Goal: Task Accomplishment & Management: Use online tool/utility

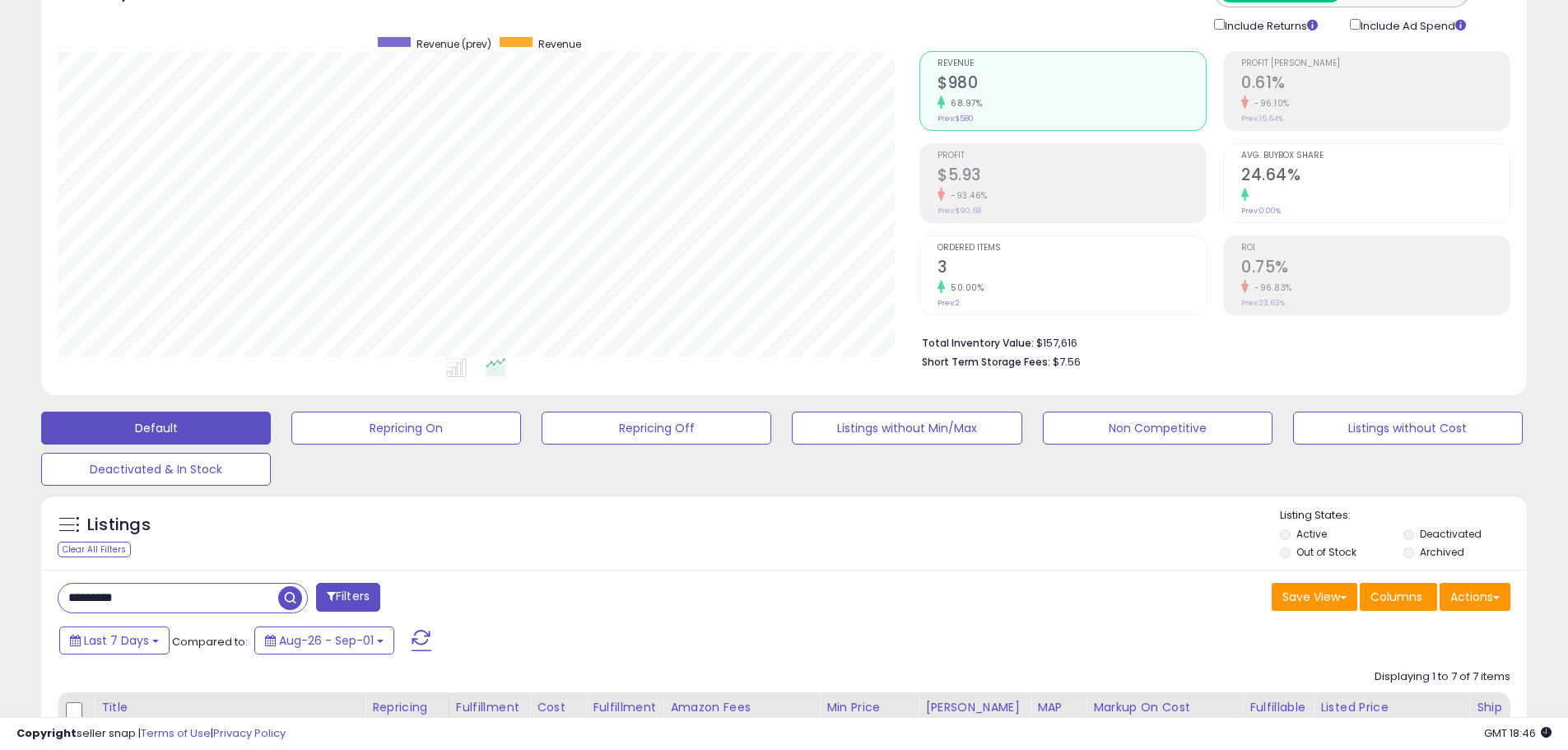
scroll to position [338, 862]
drag, startPoint x: 172, startPoint y: 604, endPoint x: 0, endPoint y: 537, distance: 184.6
click at [338, 605] on input "*********" at bounding box center [239, 598] width 362 height 28
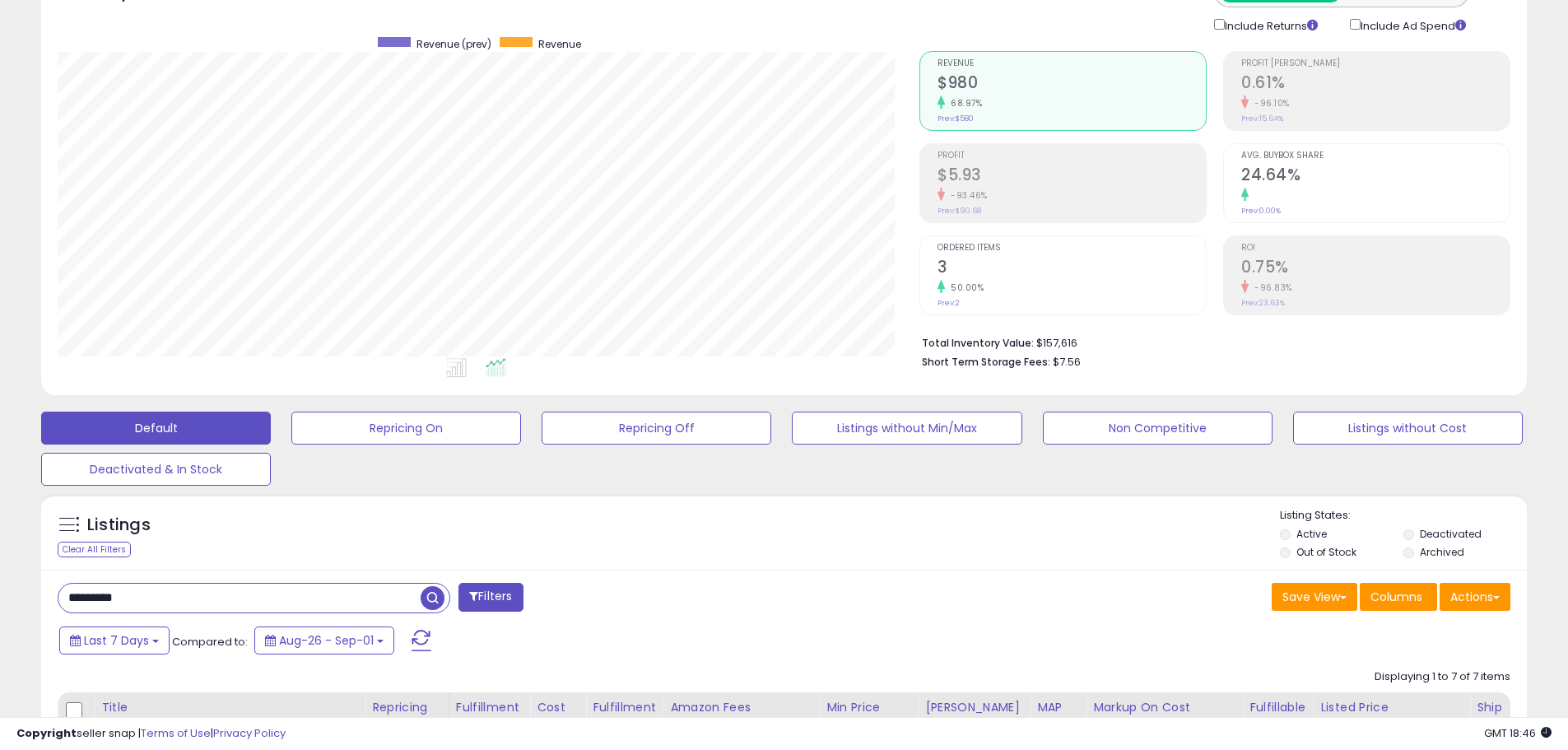
click at [338, 605] on input "*********" at bounding box center [239, 598] width 362 height 28
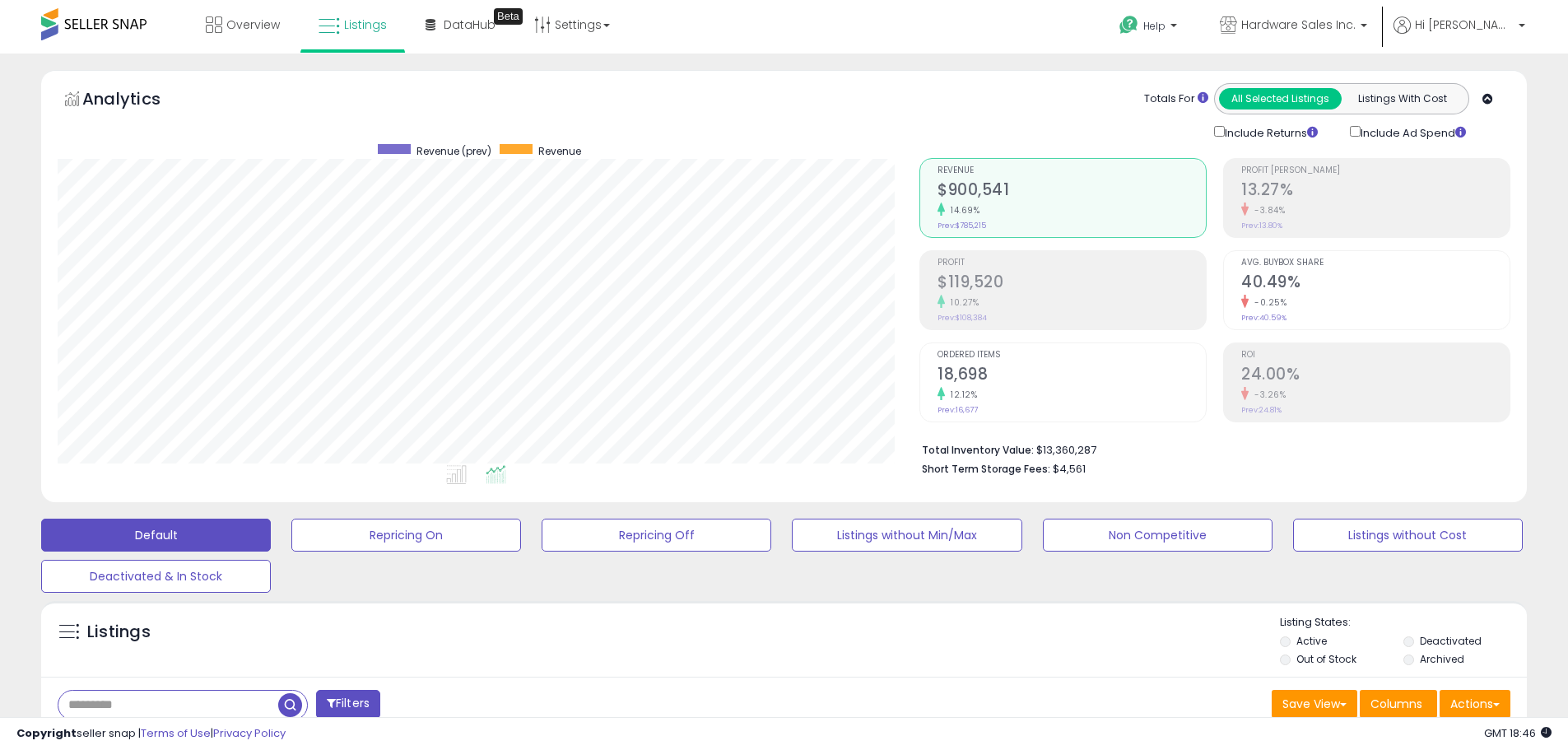
click at [139, 703] on input "text" at bounding box center [169, 705] width 220 height 28
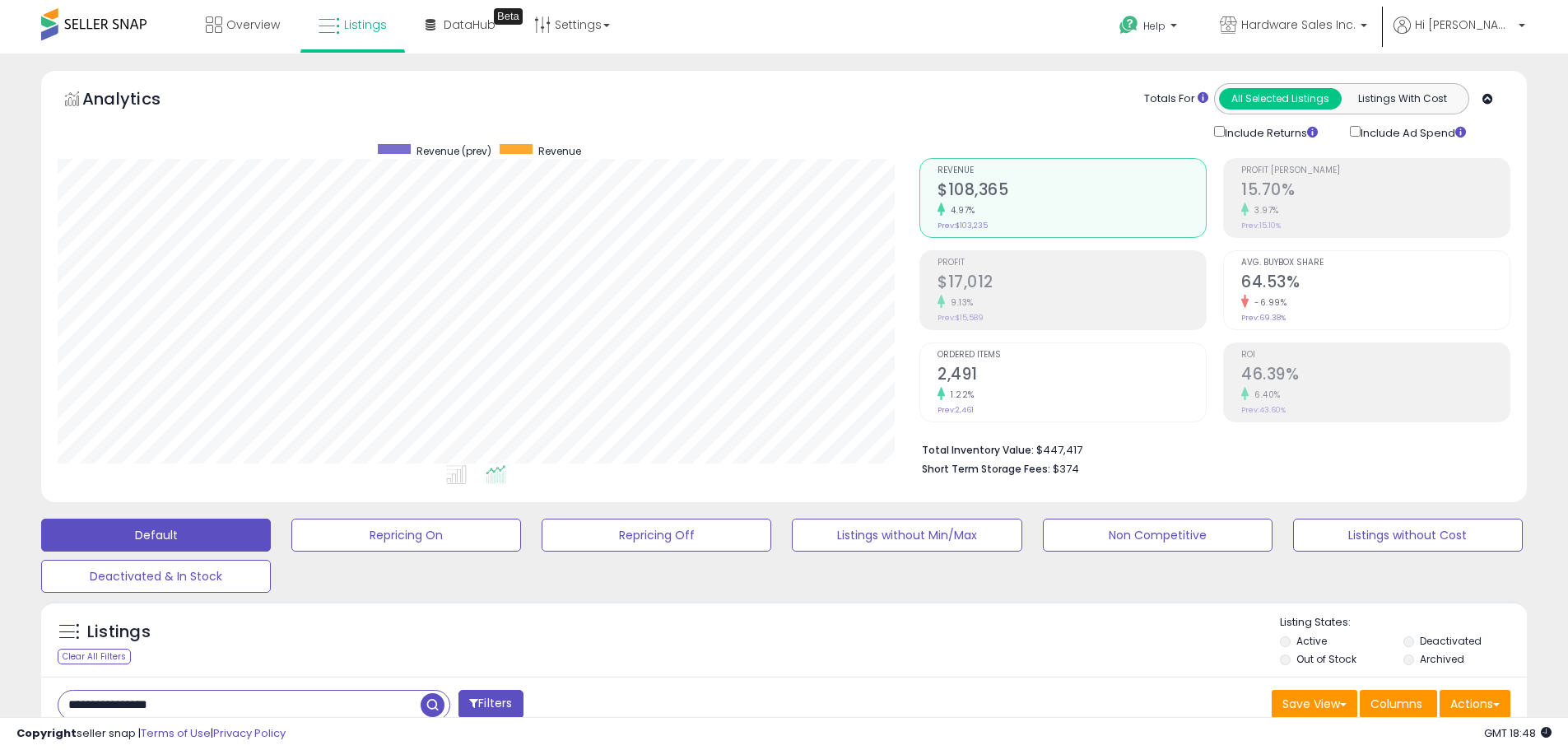
click at [1083, 412] on div "Ordered Items 2,491 1.22% Prev: 2,461" at bounding box center [1072, 380] width 268 height 74
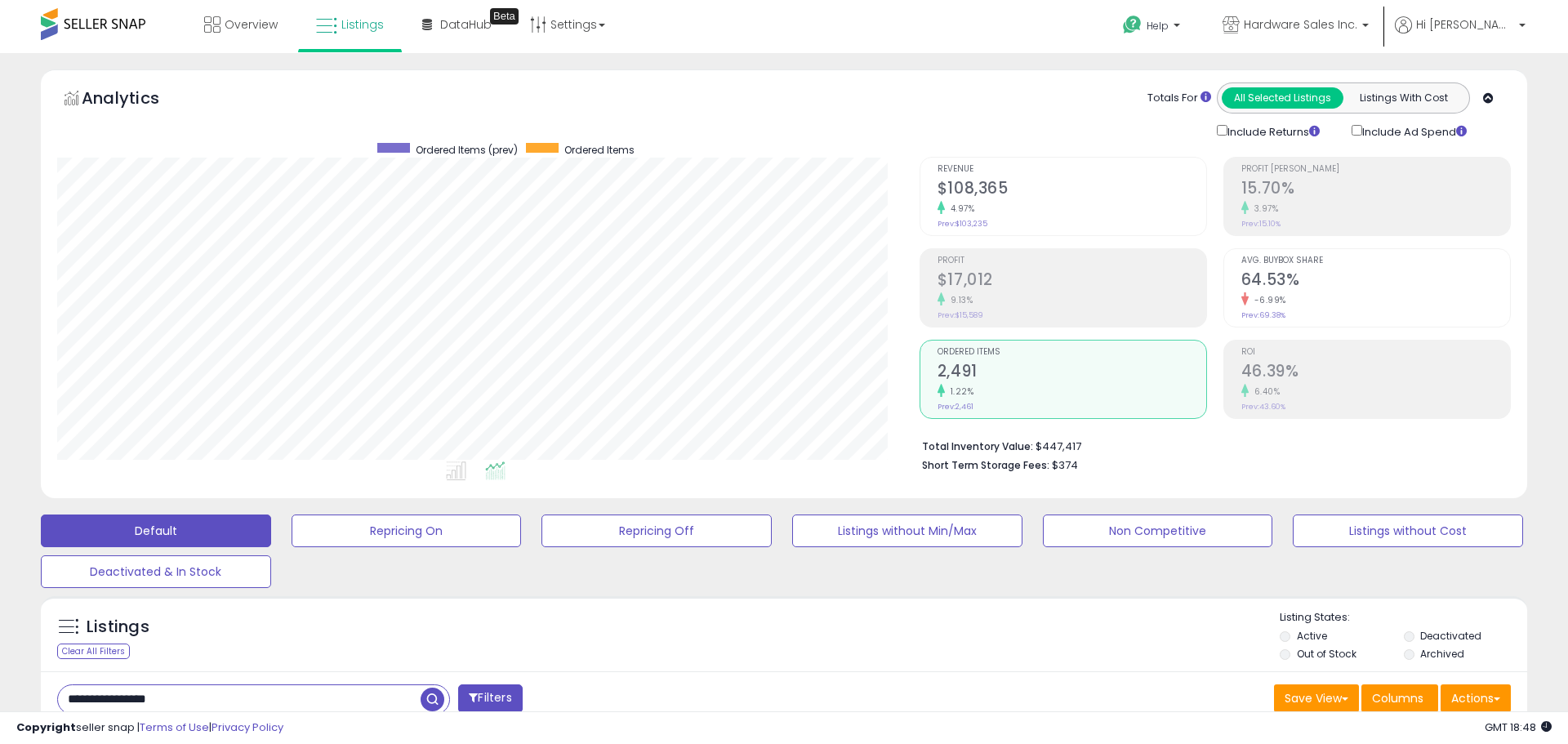
scroll to position [816601, 816009]
click at [1079, 234] on li "Revenue $108,365 4.97% Prev: $103,235" at bounding box center [1054, 196] width 285 height 79
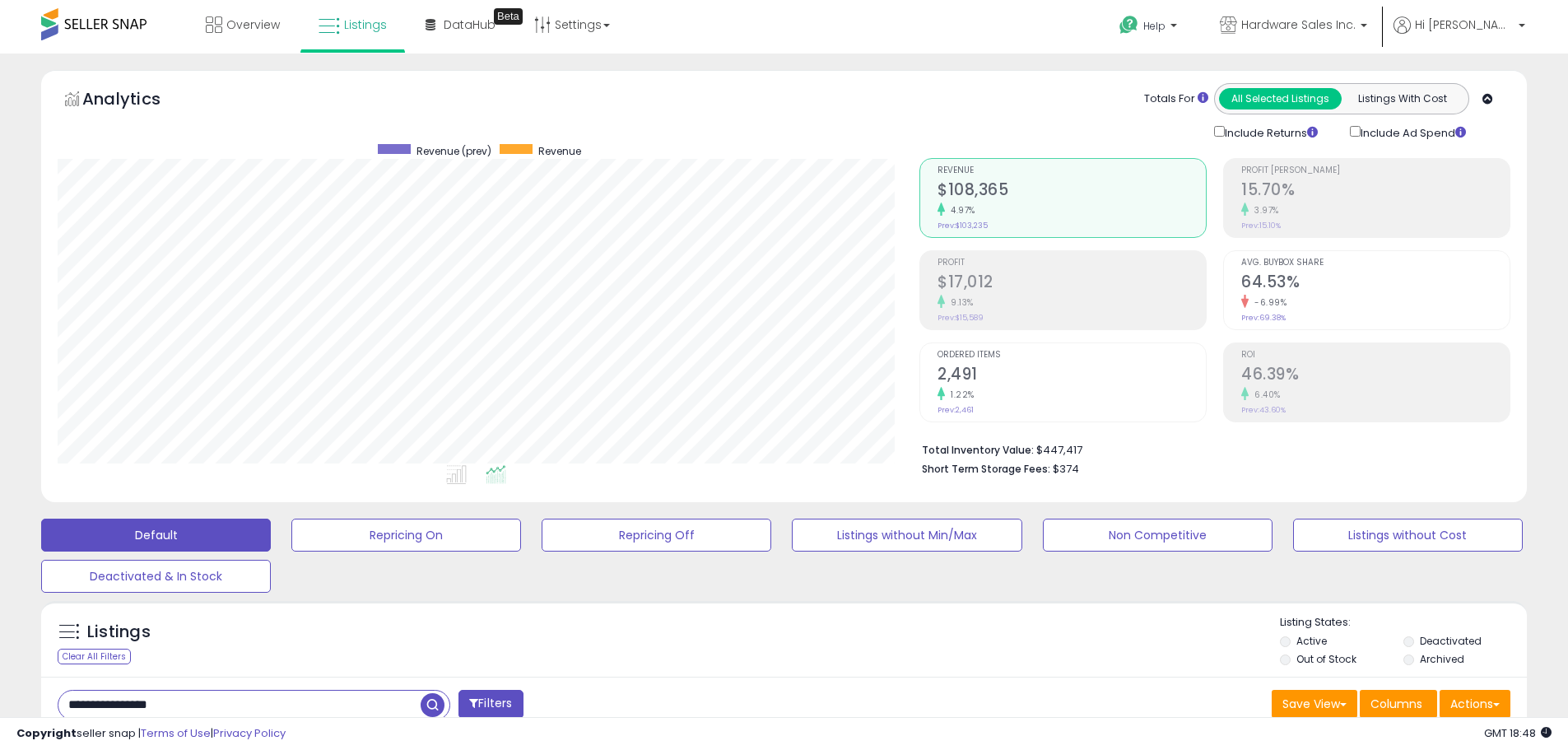
drag, startPoint x: 220, startPoint y: 702, endPoint x: 0, endPoint y: 617, distance: 235.8
type input "*****"
click at [1139, 460] on li "Short Term Storage Fees: $1.31" at bounding box center [1210, 468] width 576 height 20
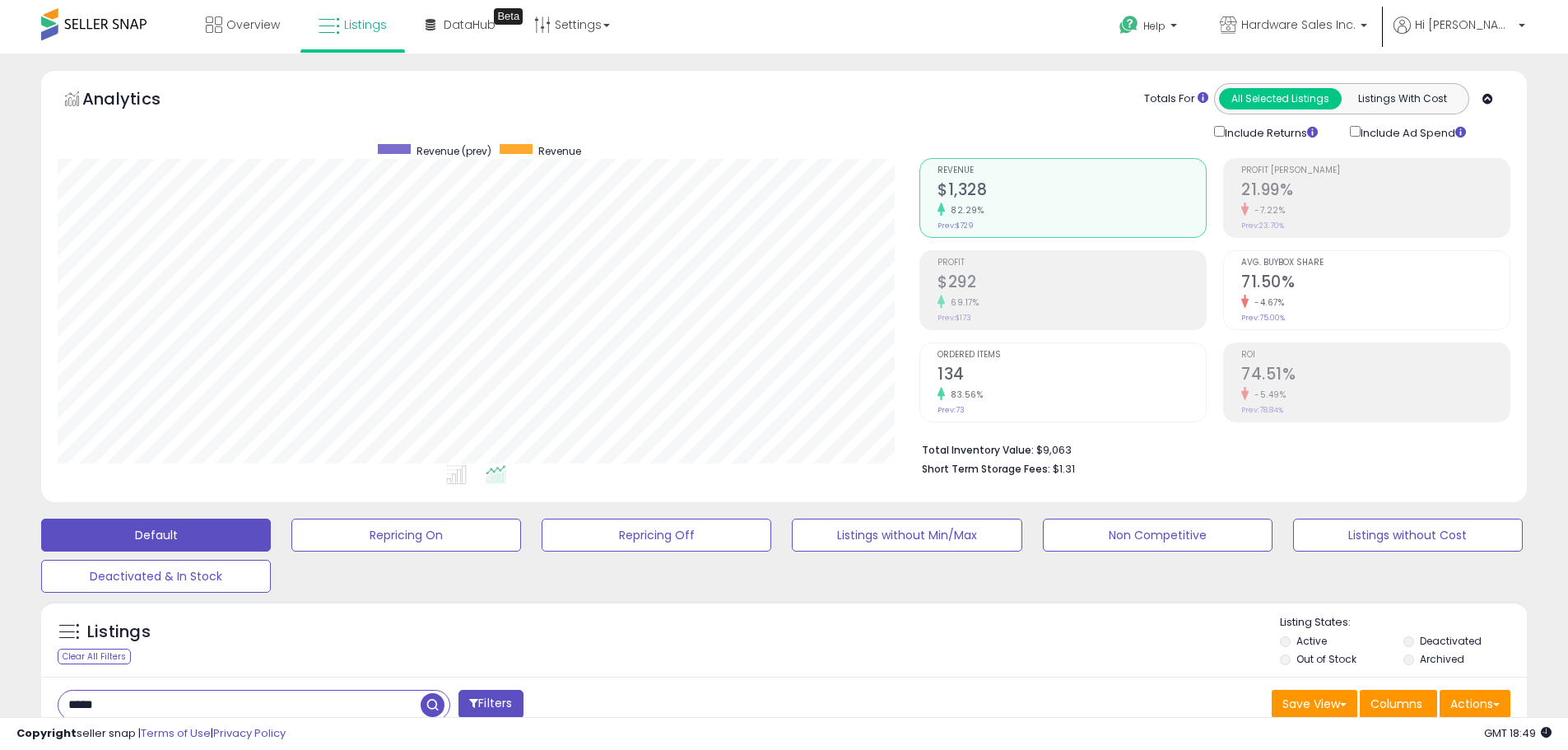
scroll to position [412, 0]
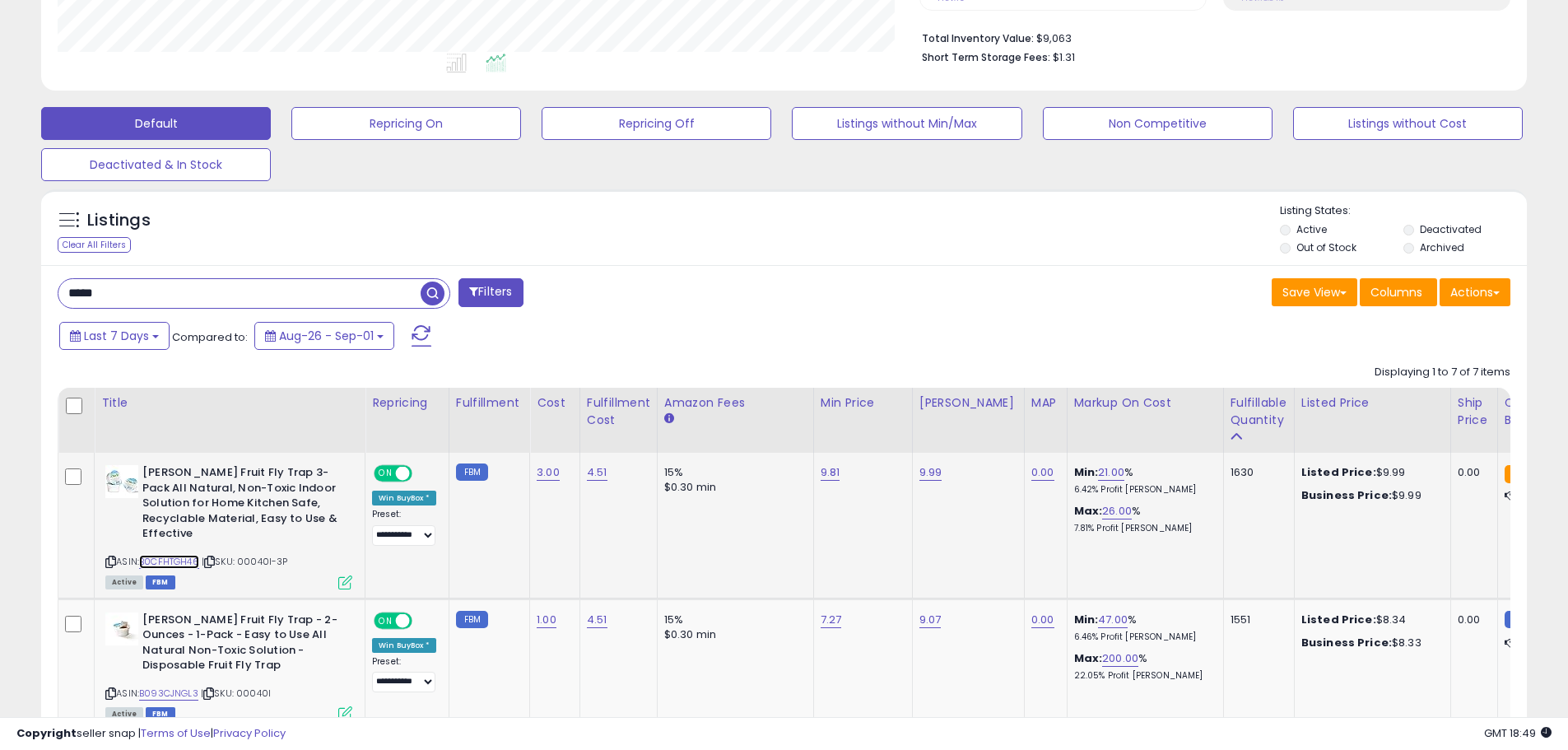
click at [164, 555] on link "B0CFHTGH46" at bounding box center [169, 562] width 60 height 14
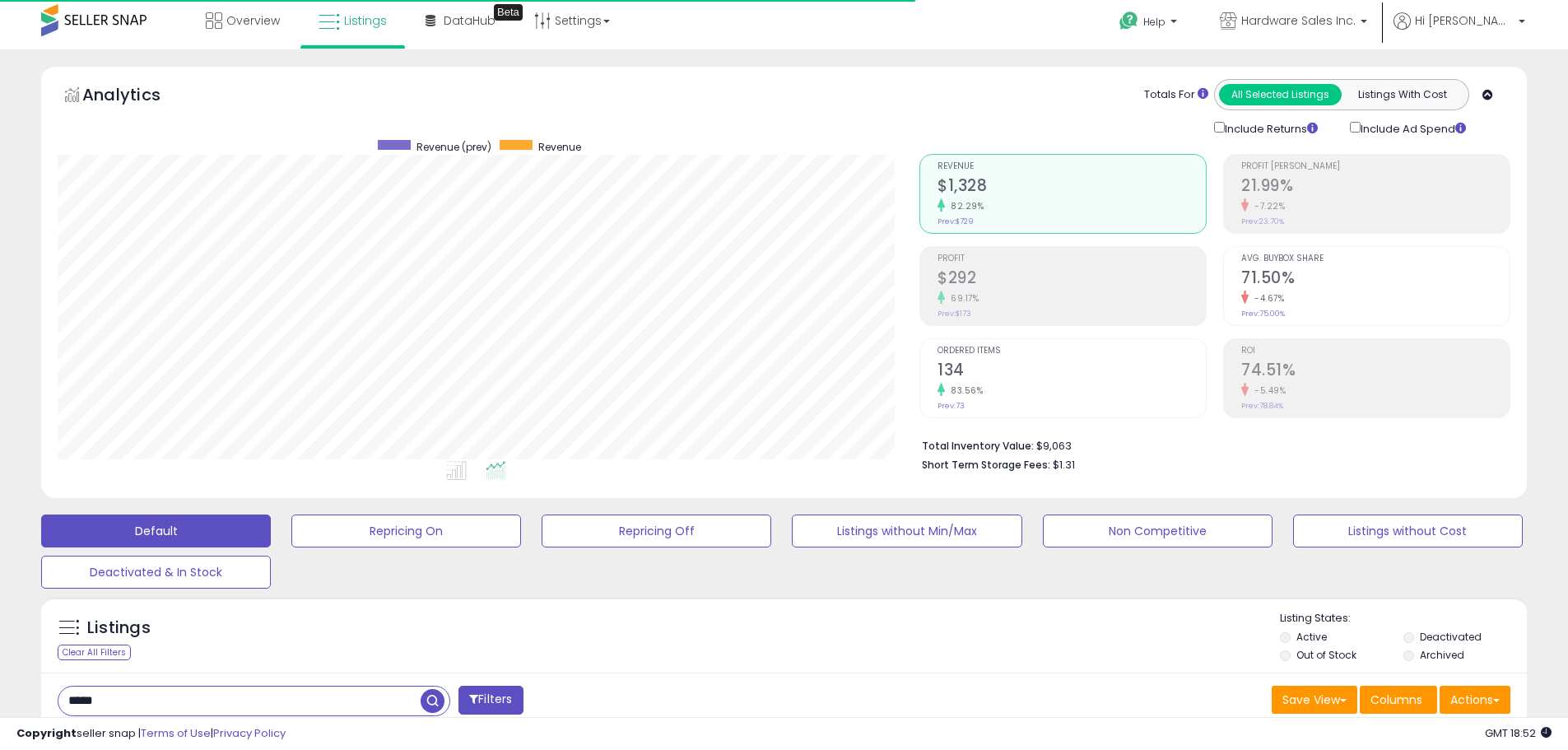
scroll to position [0, 0]
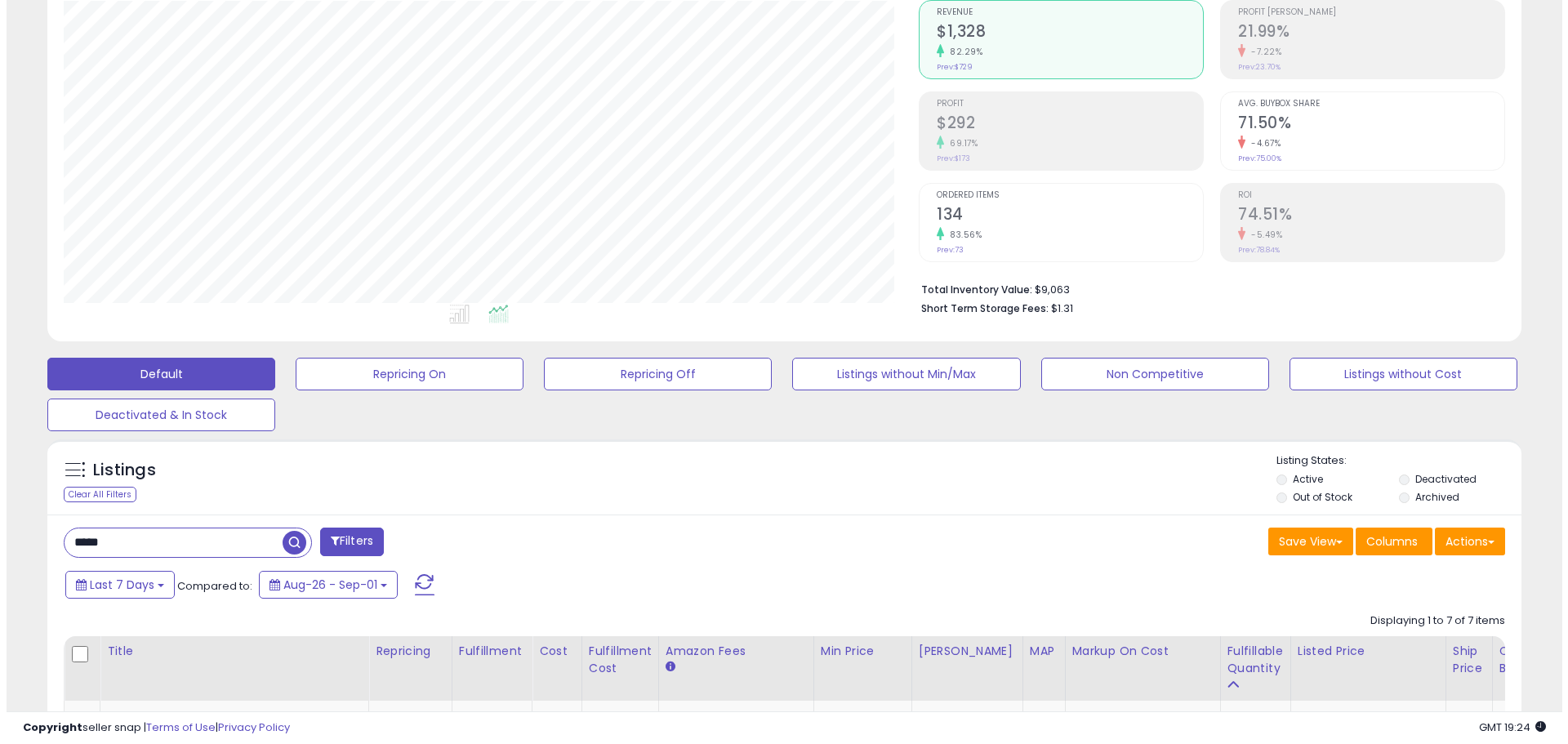
scroll to position [163, 0]
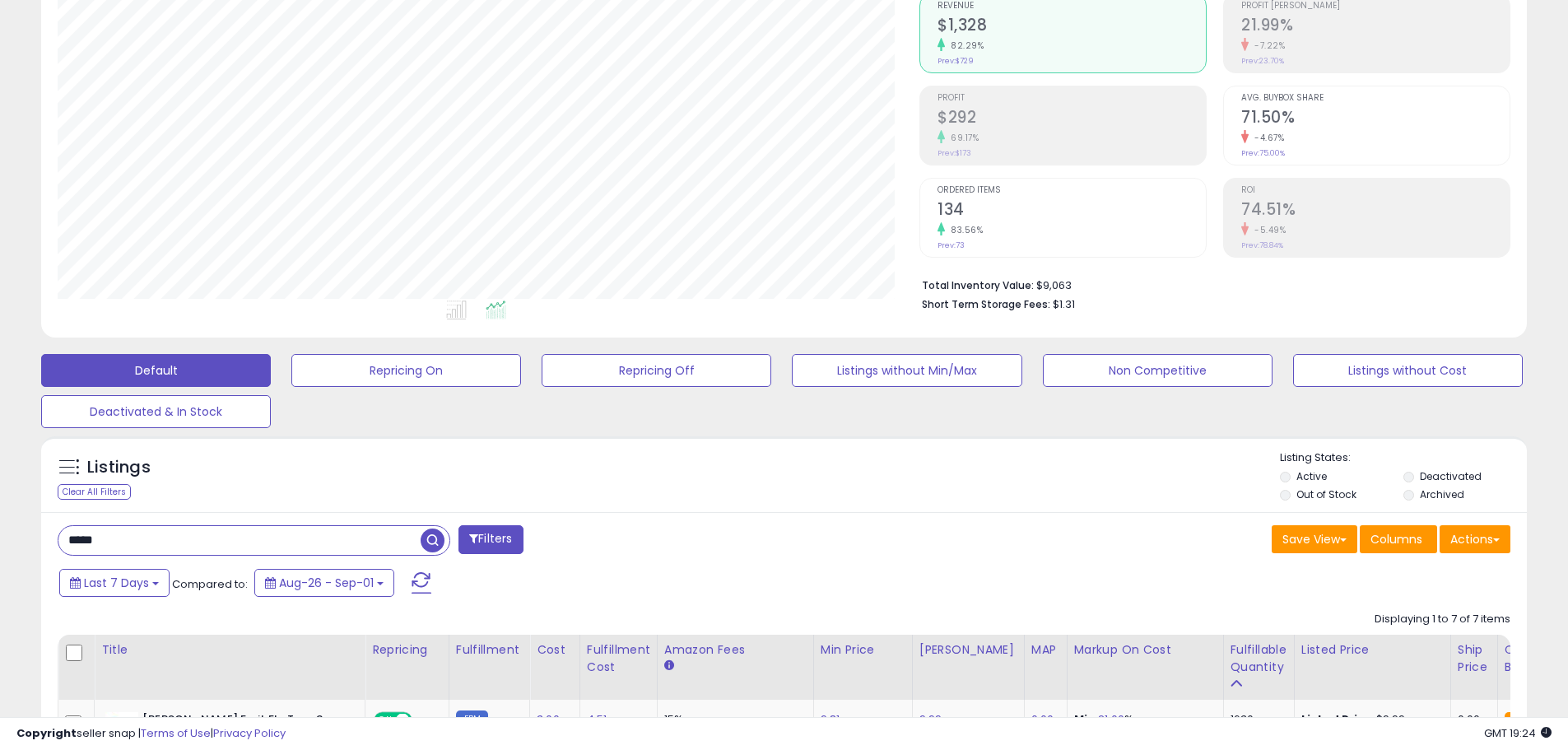
drag, startPoint x: 167, startPoint y: 535, endPoint x: 0, endPoint y: 456, distance: 184.7
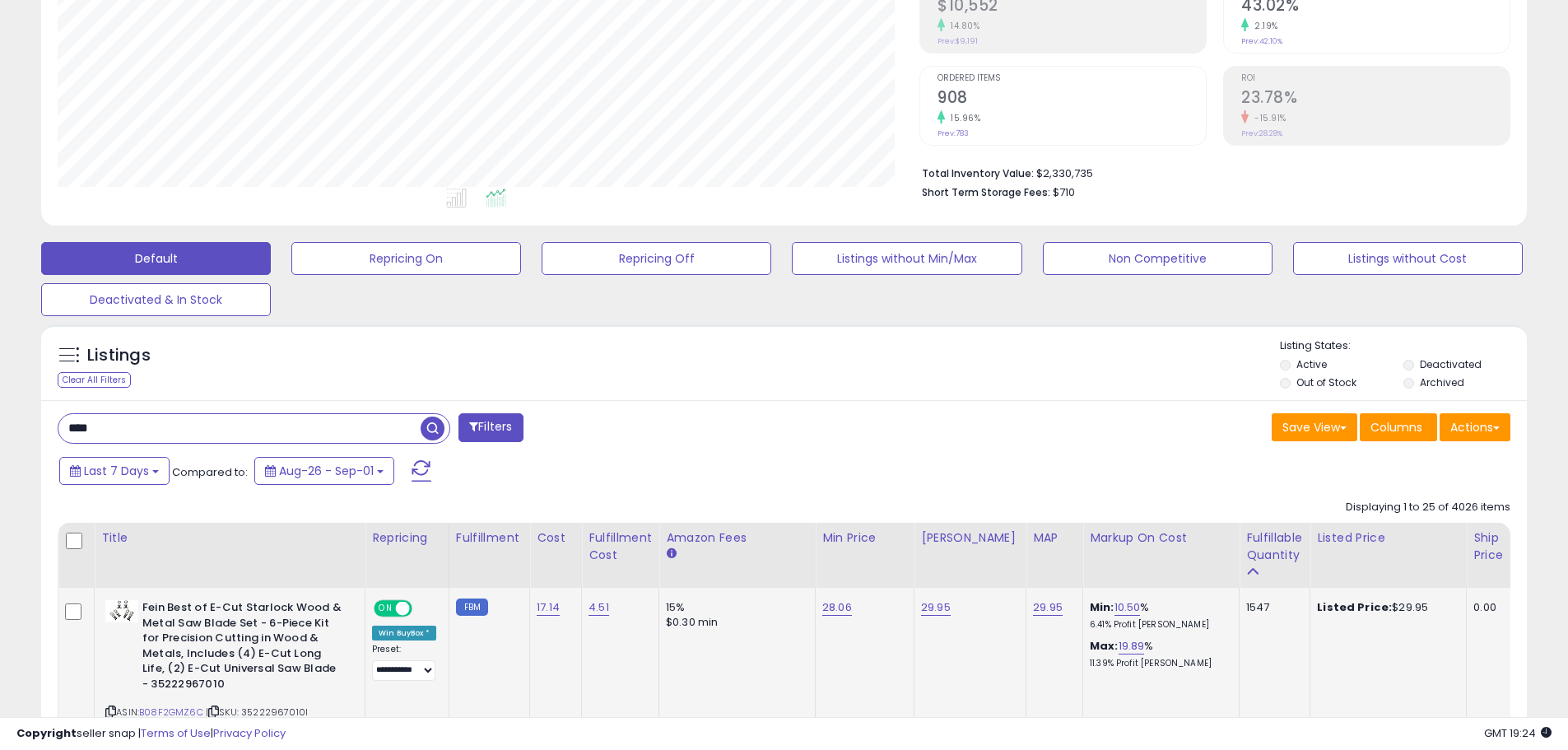
scroll to position [412, 0]
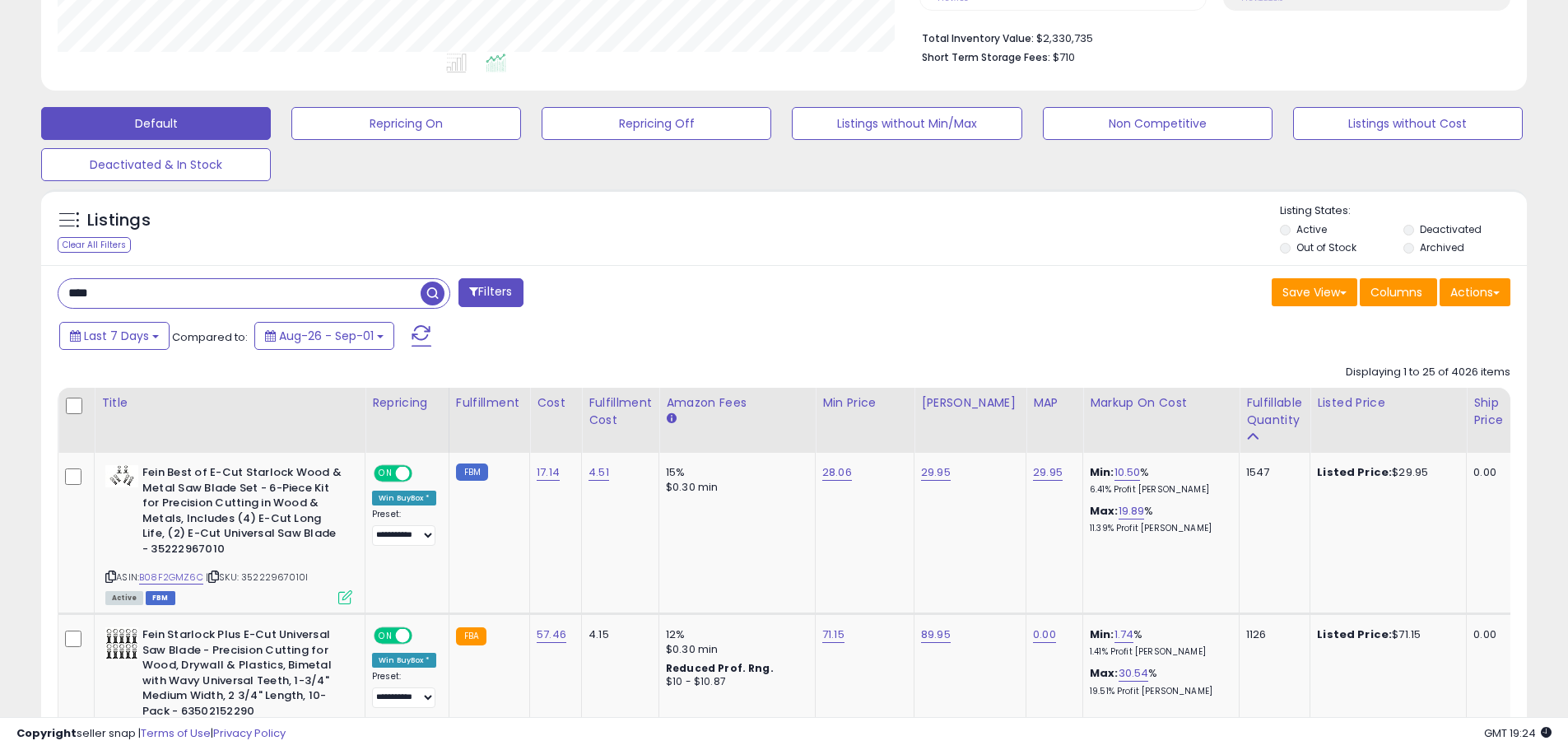
drag, startPoint x: 162, startPoint y: 284, endPoint x: 0, endPoint y: 282, distance: 162.0
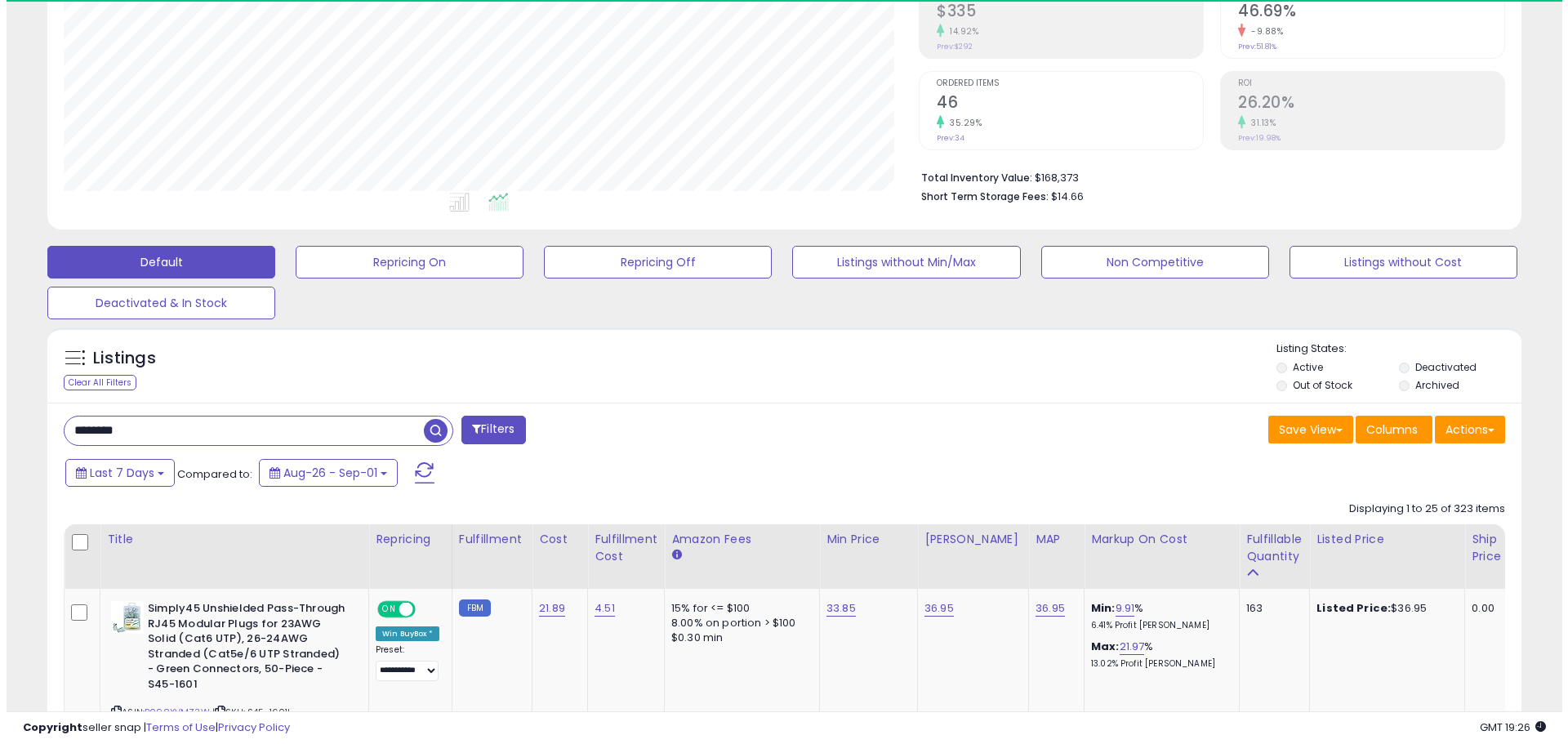
scroll to position [335, 855]
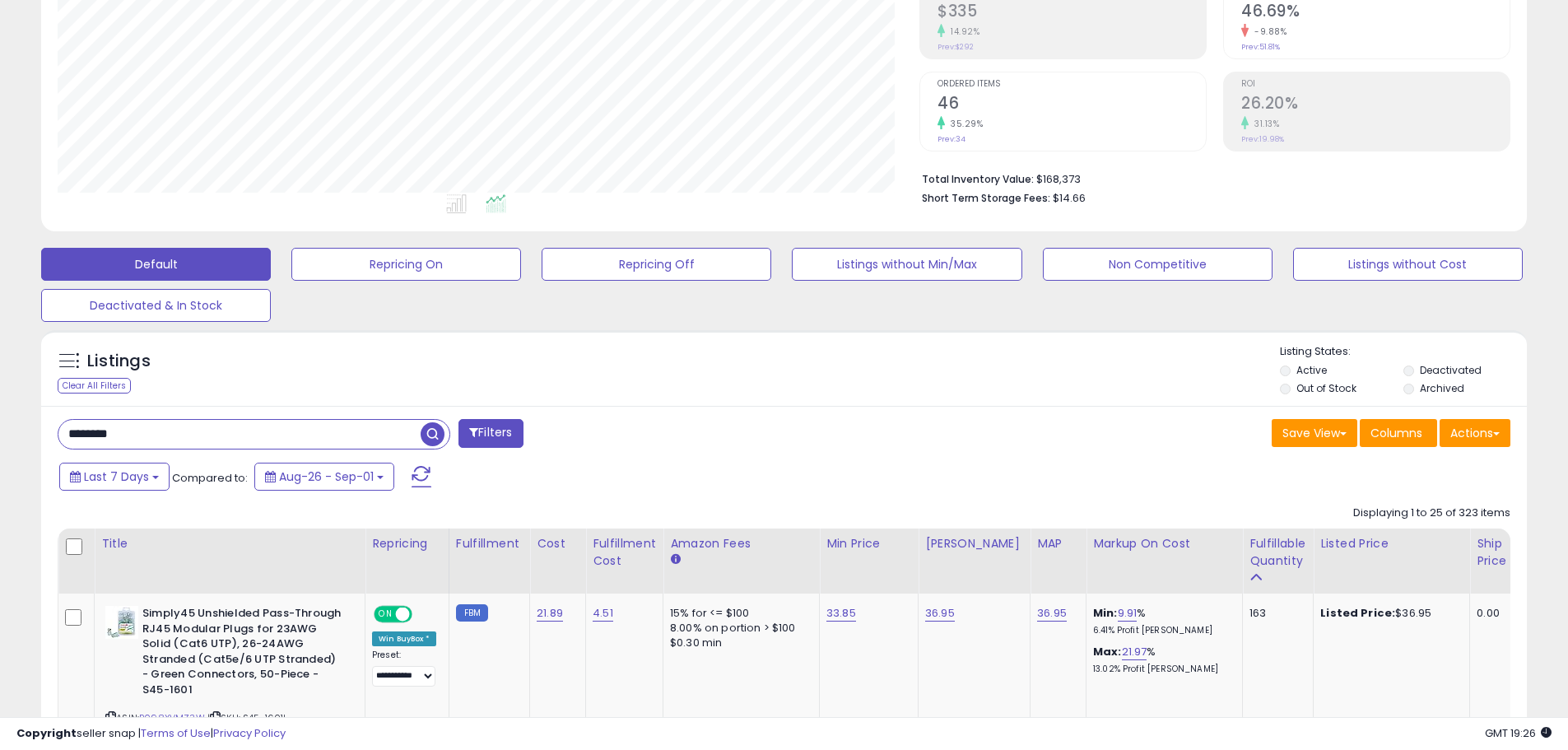
drag, startPoint x: 83, startPoint y: 423, endPoint x: 0, endPoint y: 369, distance: 99.0
type input "**********"
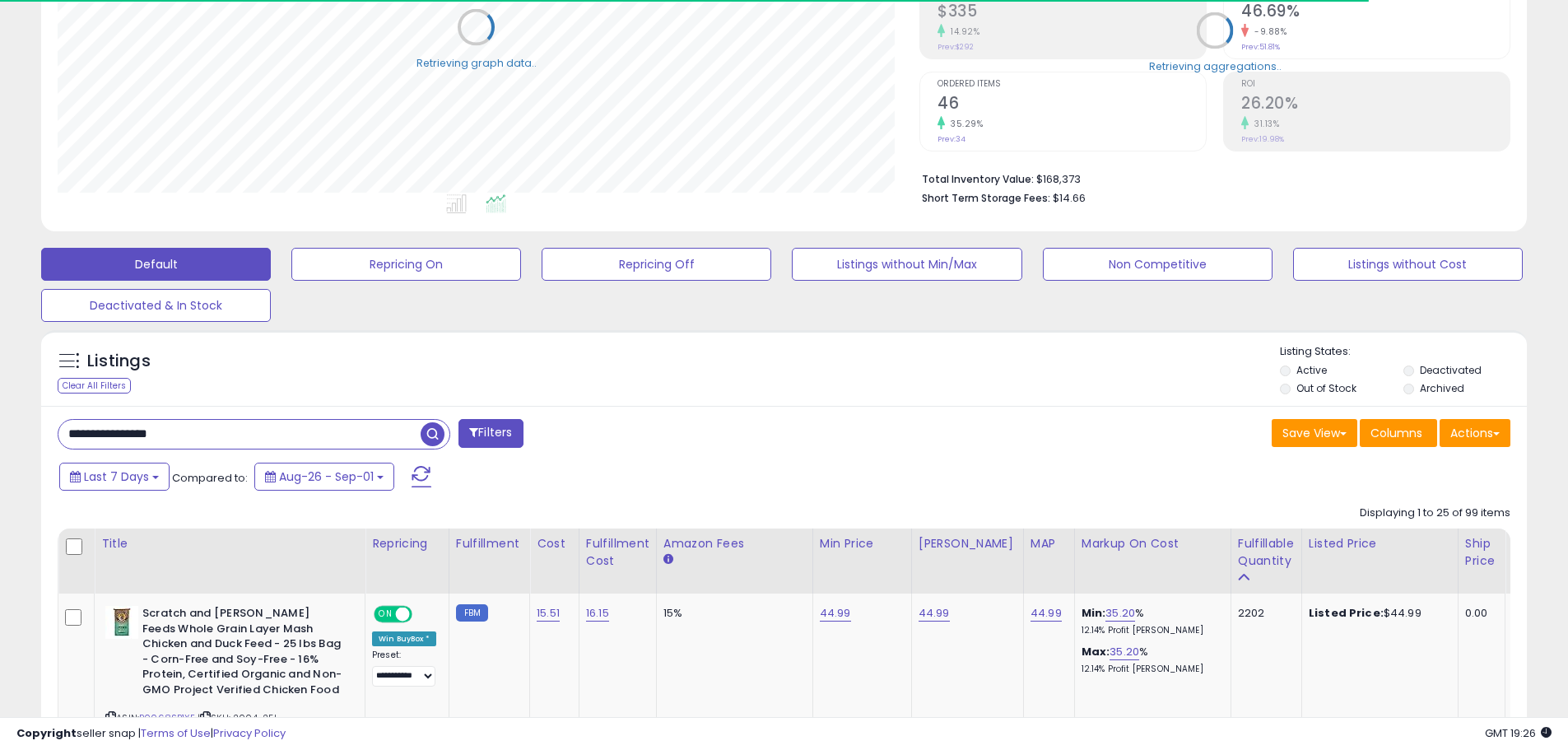
scroll to position [0, 0]
